Goal: Information Seeking & Learning: Learn about a topic

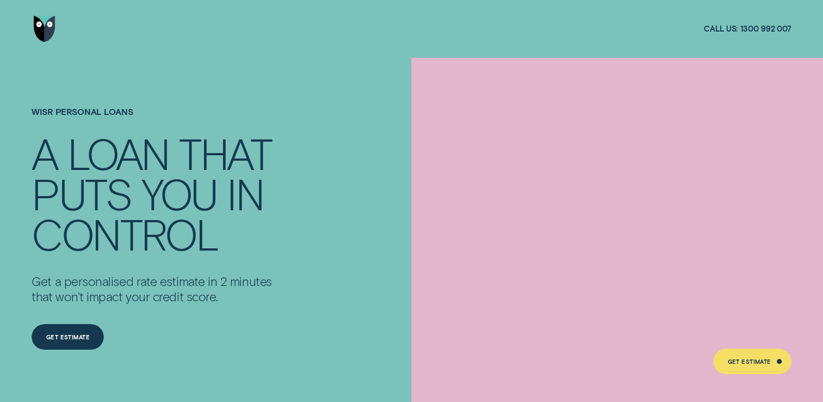
scroll to position [54, 0]
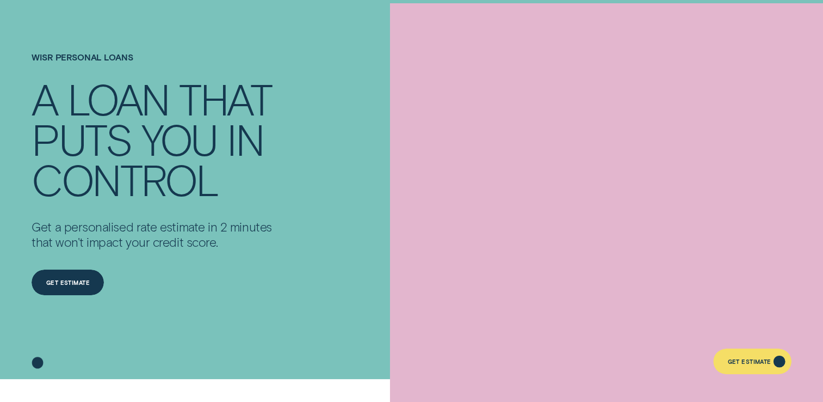
click at [762, 363] on div "Get Estimate" at bounding box center [750, 362] width 44 height 5
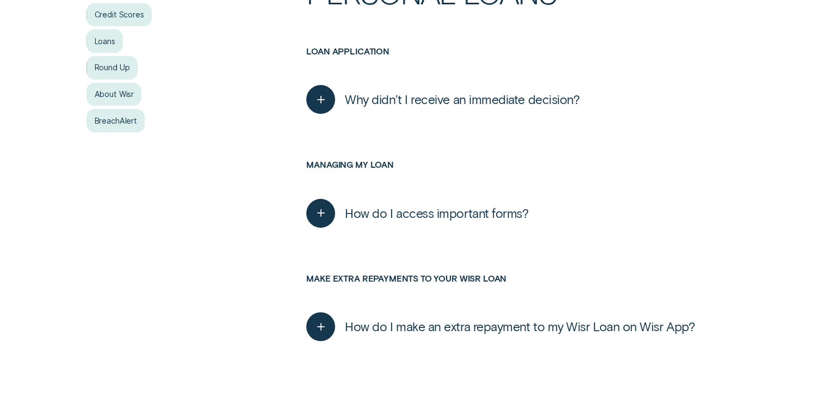
scroll to position [272, 0]
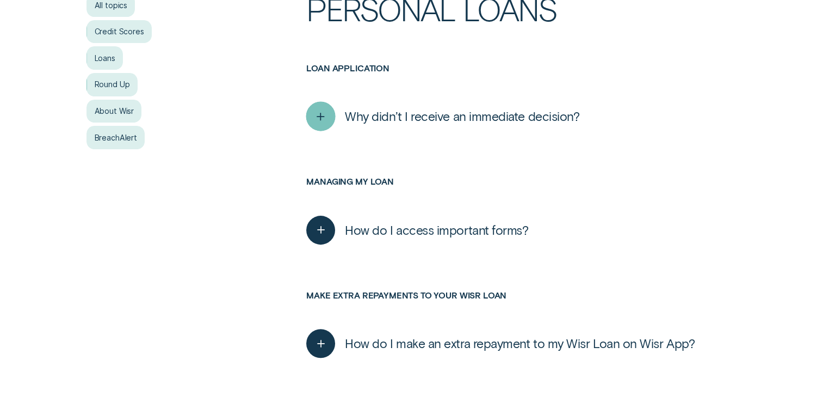
click at [322, 119] on icon "button" at bounding box center [320, 116] width 15 height 17
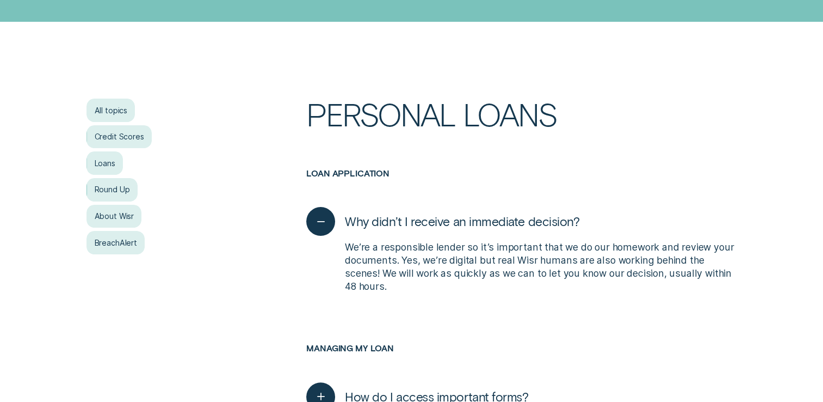
scroll to position [163, 0]
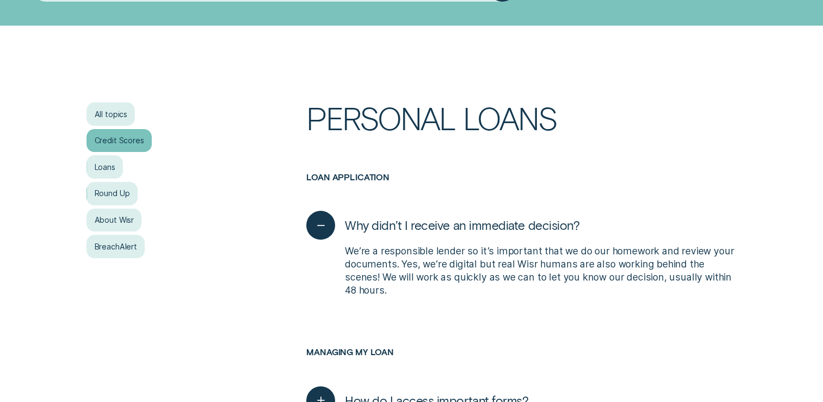
click at [140, 140] on div "Credit Scores" at bounding box center [119, 140] width 65 height 23
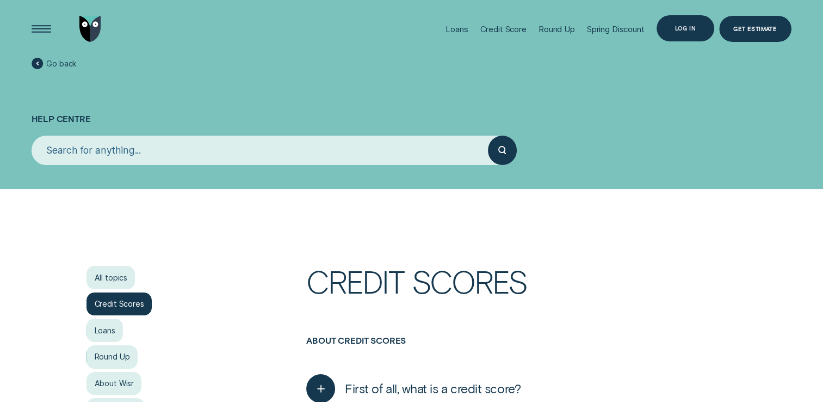
click at [679, 29] on div "Log in" at bounding box center [685, 28] width 21 height 5
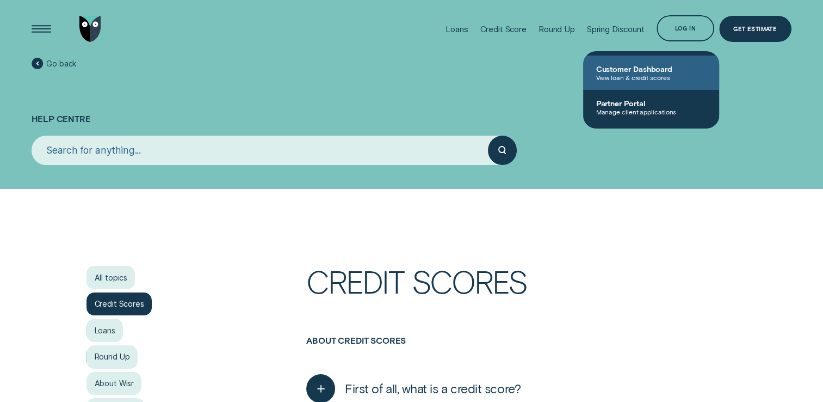
click at [655, 76] on span "View loan & credit scores" at bounding box center [651, 77] width 110 height 8
